Goal: Information Seeking & Learning: Learn about a topic

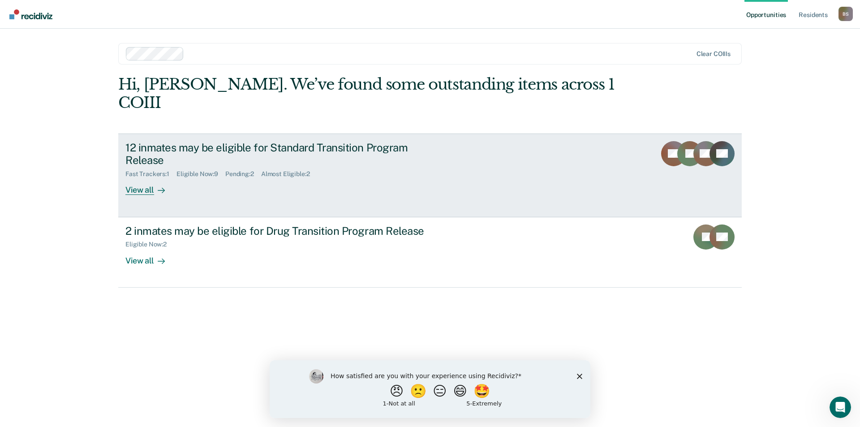
click at [135, 179] on link "12 inmates may be eligible for Standard Transition Program Release Fast Tracker…" at bounding box center [429, 175] width 623 height 84
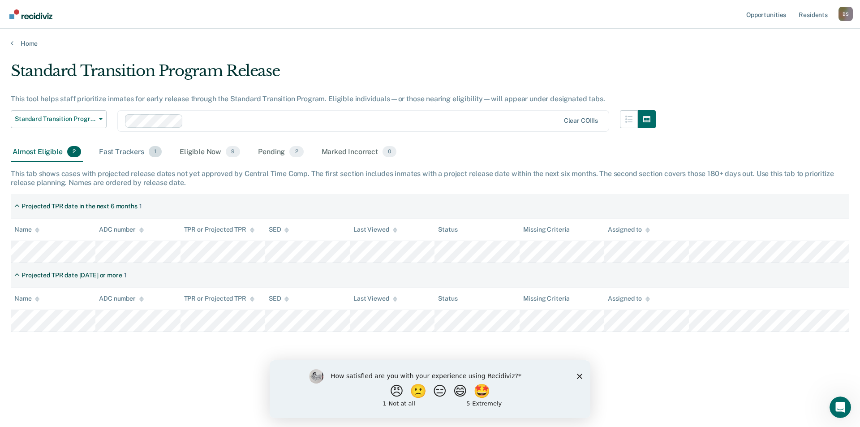
click at [154, 152] on span "1" at bounding box center [155, 152] width 13 height 12
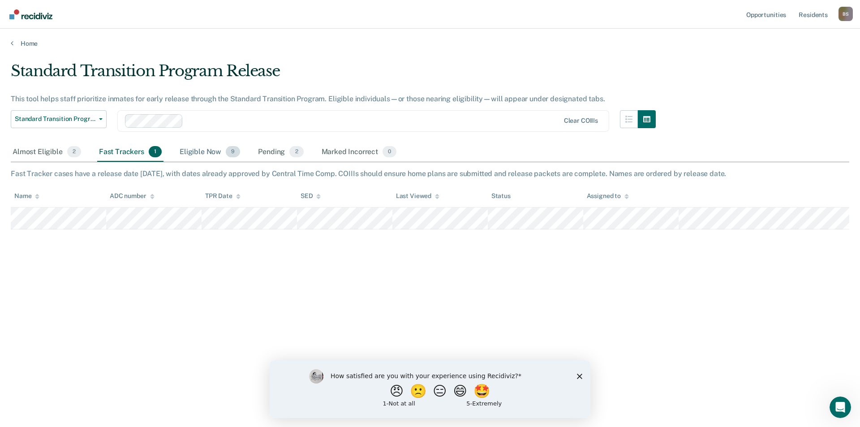
click at [227, 150] on span "9" at bounding box center [233, 152] width 14 height 12
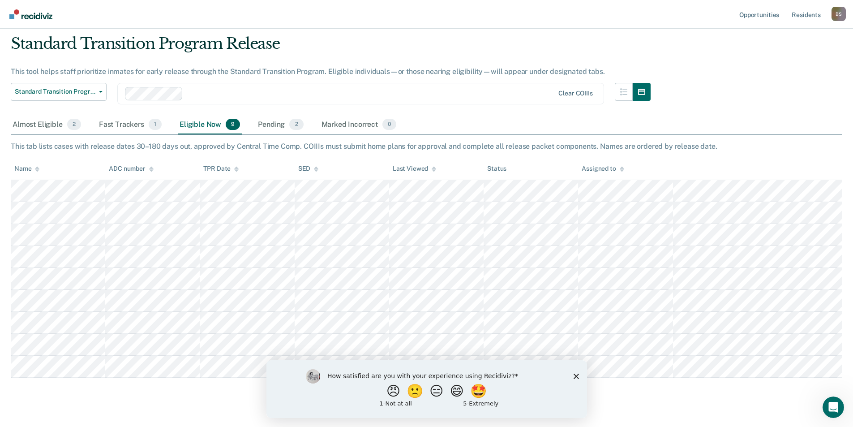
scroll to position [43, 0]
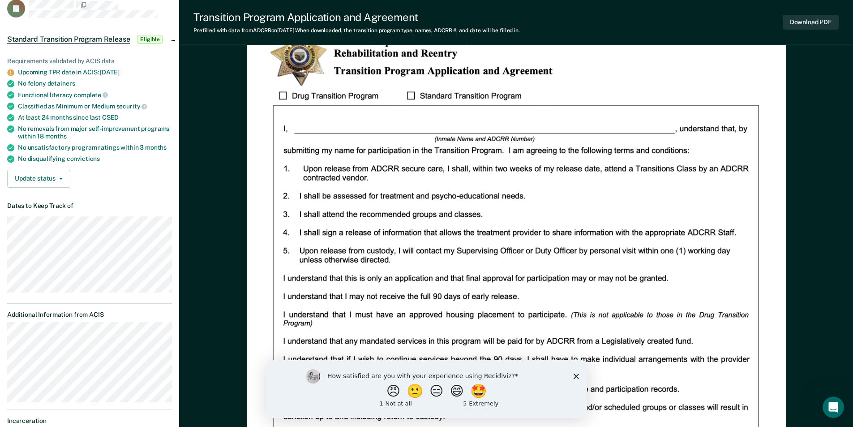
scroll to position [45, 0]
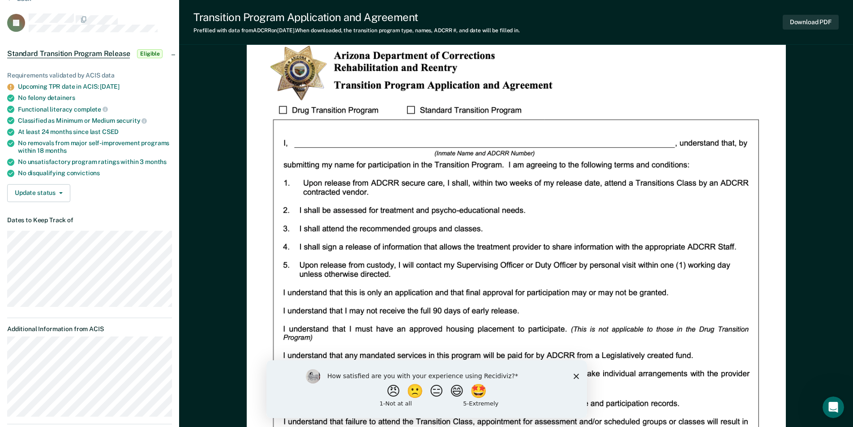
click at [459, 131] on img at bounding box center [516, 374] width 539 height 698
click at [454, 135] on img at bounding box center [516, 374] width 539 height 698
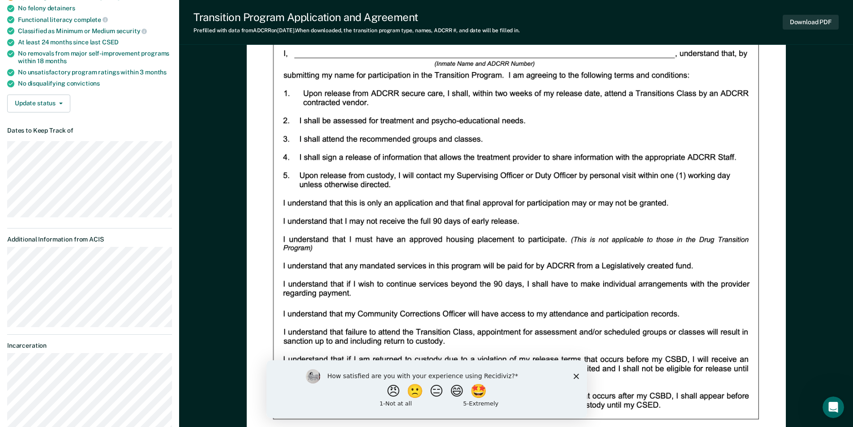
scroll to position [0, 0]
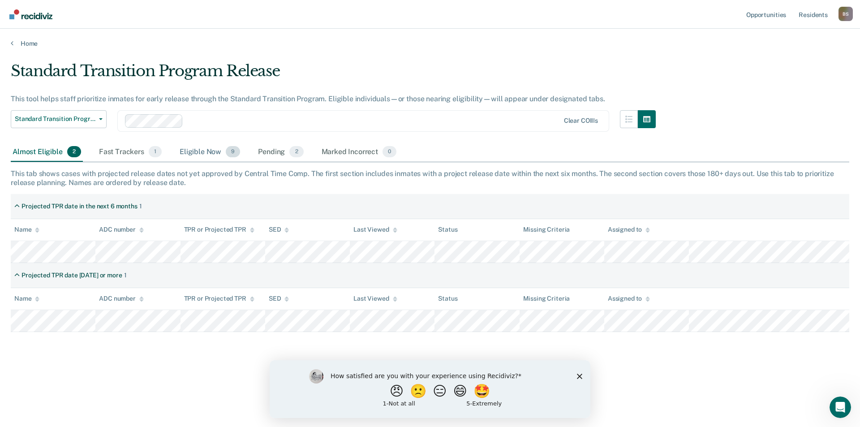
click at [222, 154] on div "Eligible Now 9" at bounding box center [210, 152] width 64 height 20
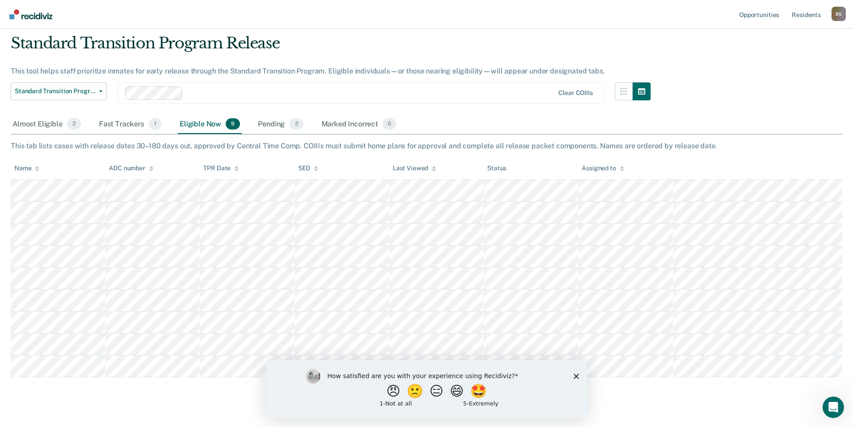
scroll to position [43, 0]
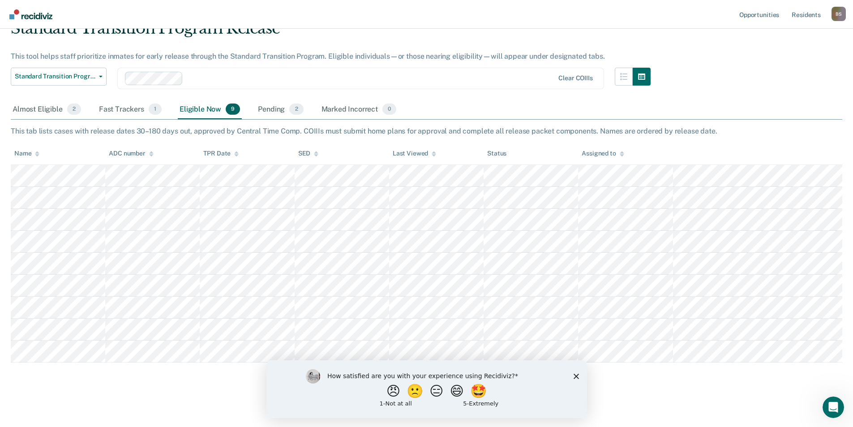
click at [618, 352] on tbody at bounding box center [427, 263] width 832 height 197
click at [301, 108] on span "2" at bounding box center [296, 109] width 14 height 12
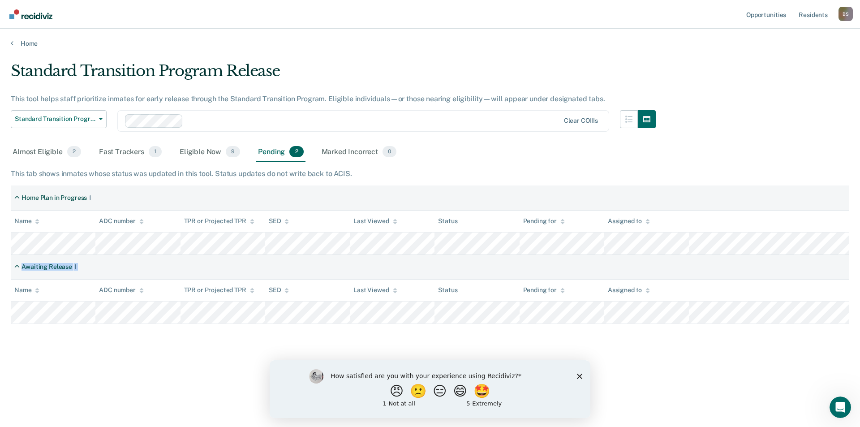
click at [644, 311] on div "Home Plan in Progress 1 Name ADC number TPR or Projected TPR SED Last Viewed St…" at bounding box center [430, 254] width 838 height 138
click at [71, 156] on span "2" at bounding box center [74, 152] width 14 height 12
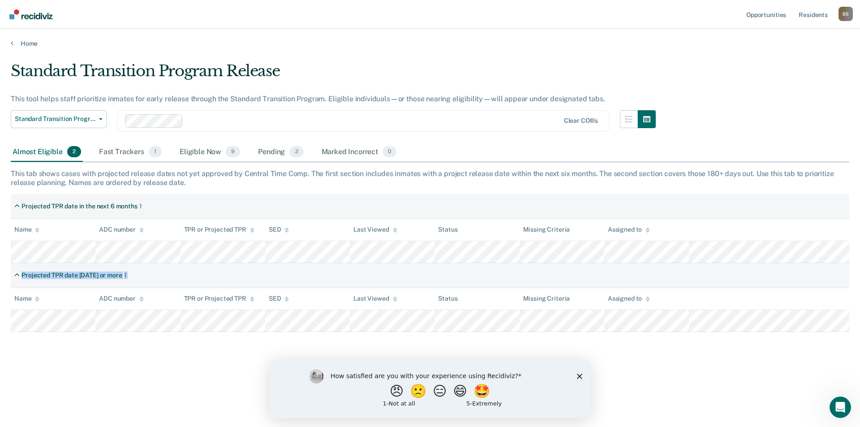
click at [656, 328] on div "Projected TPR date in the next 6 months 1 Name ADC number TPR or Projected TPR …" at bounding box center [430, 263] width 838 height 138
click at [87, 117] on span "Standard Transition Program Release" at bounding box center [55, 119] width 81 height 8
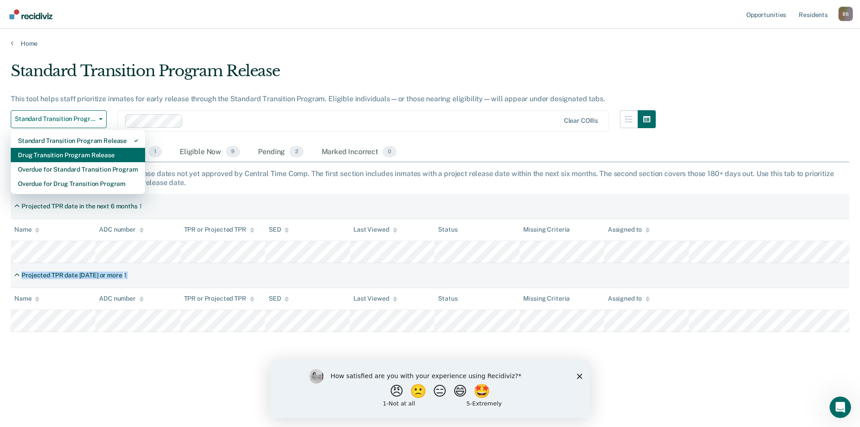
click at [90, 152] on div "Drug Transition Program Release" at bounding box center [78, 155] width 120 height 14
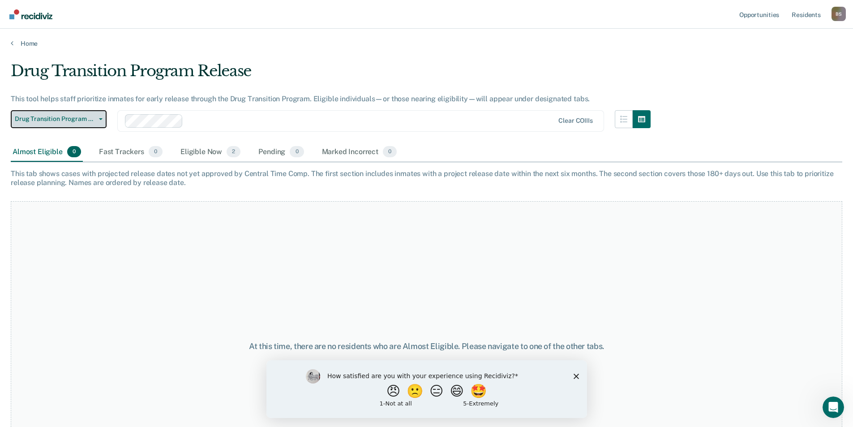
click at [98, 117] on button "Drug Transition Program Release" at bounding box center [59, 119] width 96 height 18
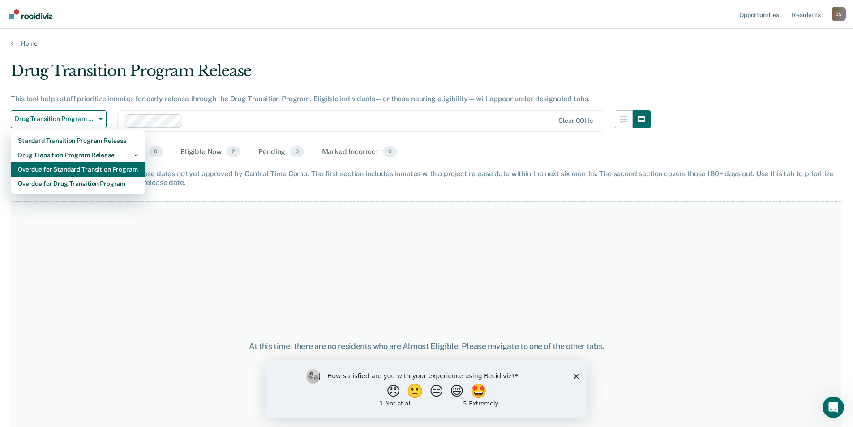
click at [91, 167] on div "Overdue for Standard Transition Program" at bounding box center [78, 169] width 120 height 14
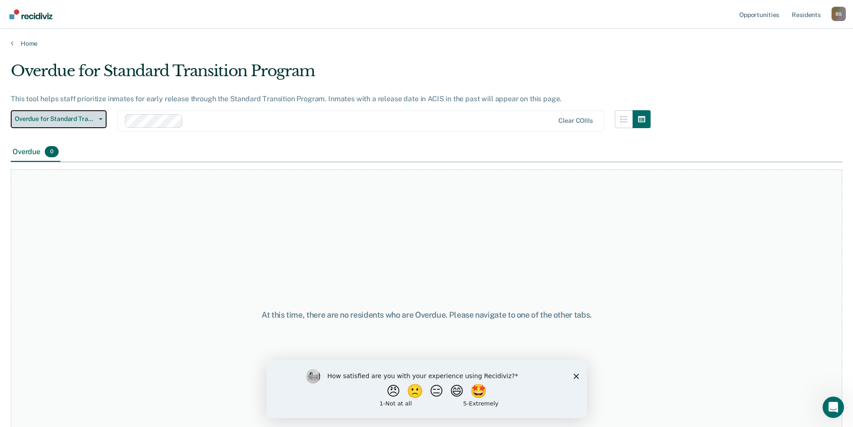
click at [82, 121] on span "Overdue for Standard Transition Program" at bounding box center [55, 119] width 81 height 8
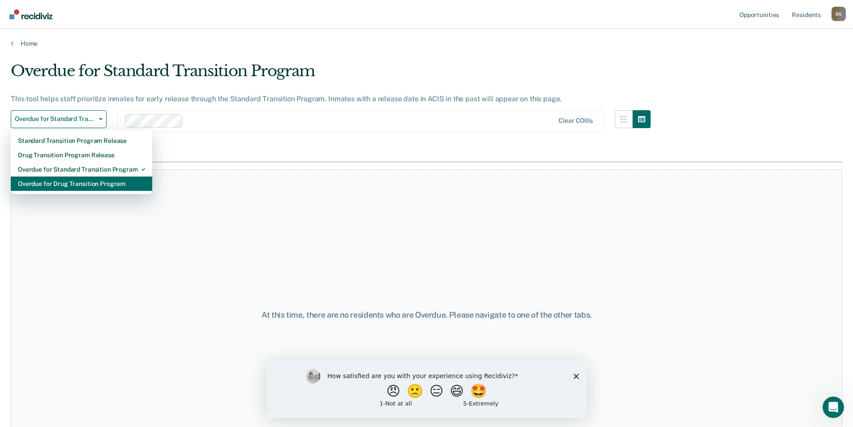
click at [85, 181] on div "Overdue for Drug Transition Program" at bounding box center [81, 183] width 127 height 14
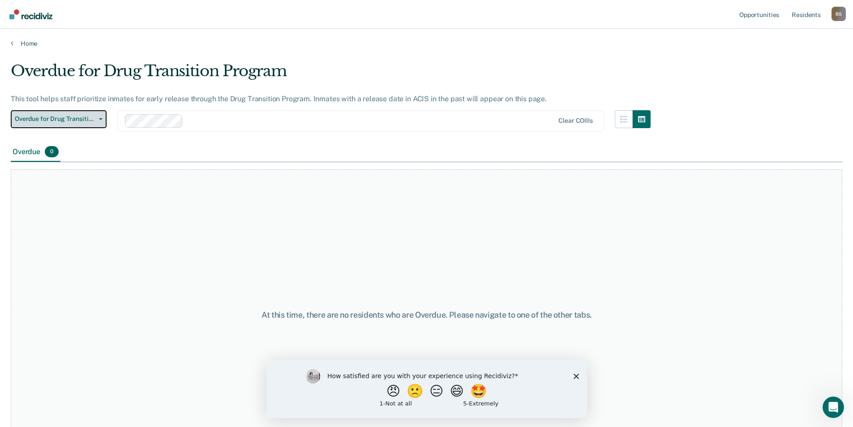
click at [104, 120] on button "Overdue for Drug Transition Program" at bounding box center [59, 119] width 96 height 18
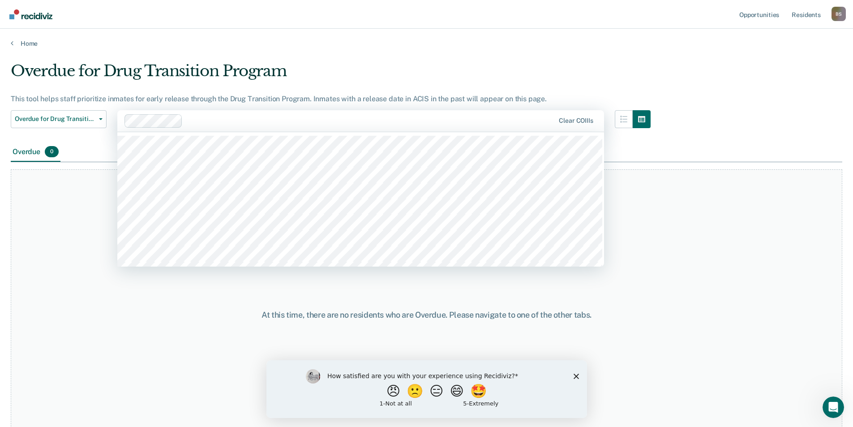
click at [91, 140] on div "Overdue for Drug Transition Program Standard Transition Program Release Drug Tr…" at bounding box center [59, 126] width 96 height 32
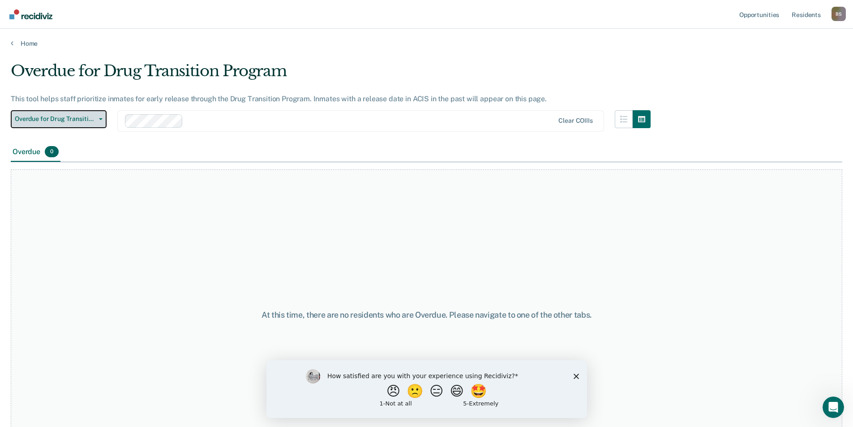
click at [73, 122] on span "Overdue for Drug Transition Program" at bounding box center [55, 119] width 81 height 8
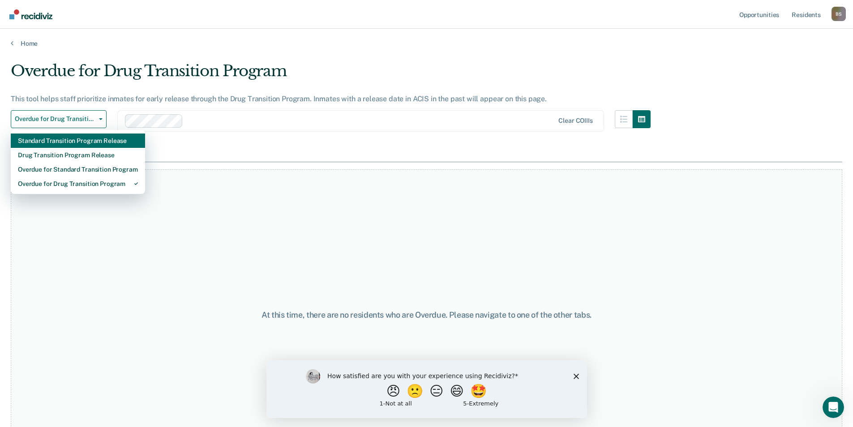
click at [69, 140] on div "Standard Transition Program Release" at bounding box center [78, 140] width 120 height 14
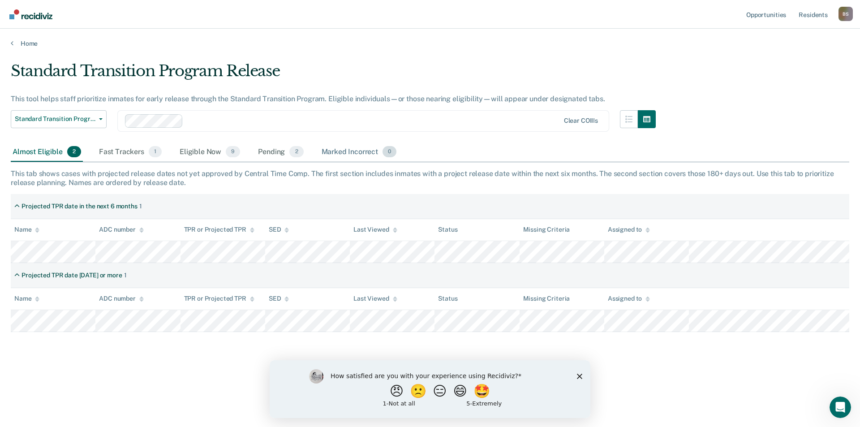
click at [343, 159] on div "Marked Incorrect 0" at bounding box center [359, 152] width 79 height 20
